Goal: Task Accomplishment & Management: Complete application form

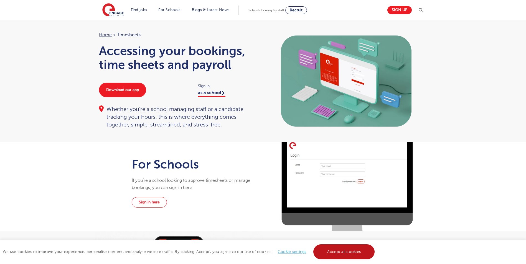
click at [341, 252] on link "Accept all cookies" at bounding box center [344, 252] width 62 height 15
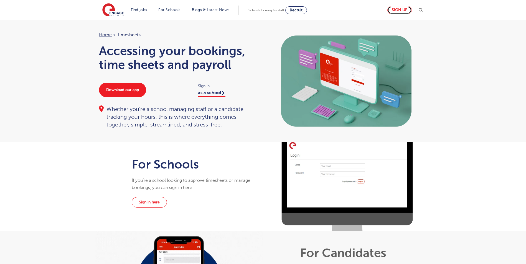
click at [400, 8] on link "Sign up" at bounding box center [399, 10] width 24 height 8
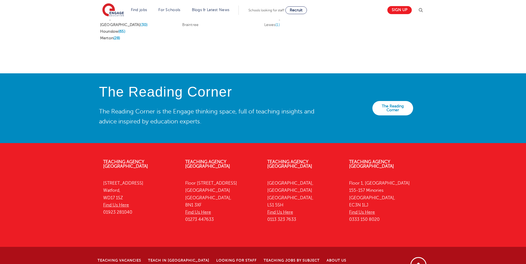
scroll to position [1200, 0]
